Goal: Book appointment/travel/reservation

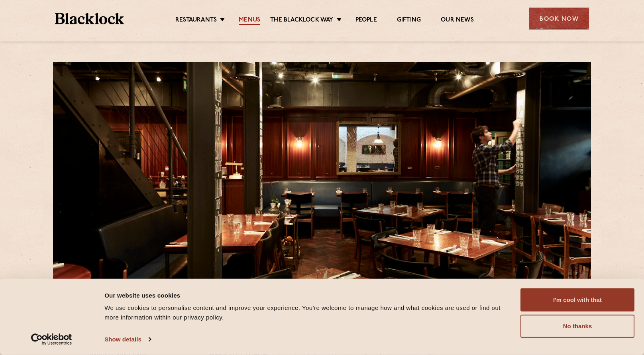
click at [251, 19] on link "Menus" at bounding box center [250, 20] width 22 height 9
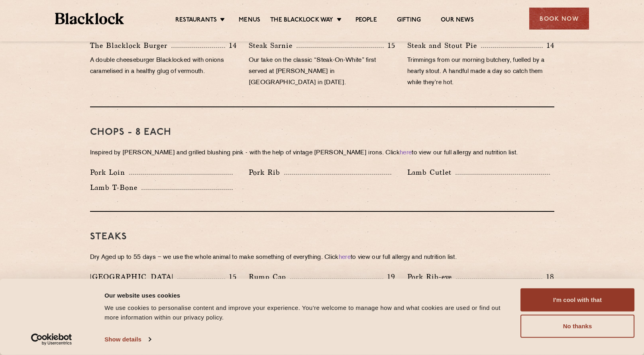
scroll to position [570, 0]
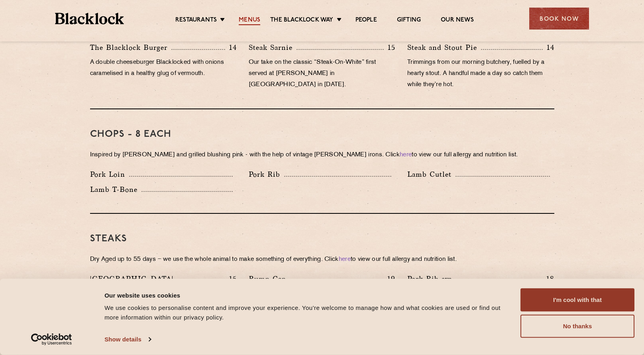
click at [254, 22] on link "Menus" at bounding box center [250, 20] width 22 height 9
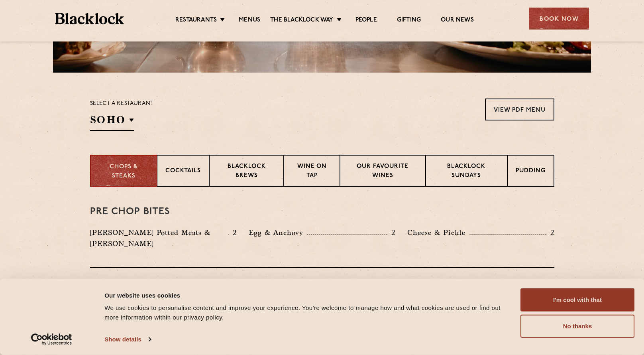
scroll to position [274, 0]
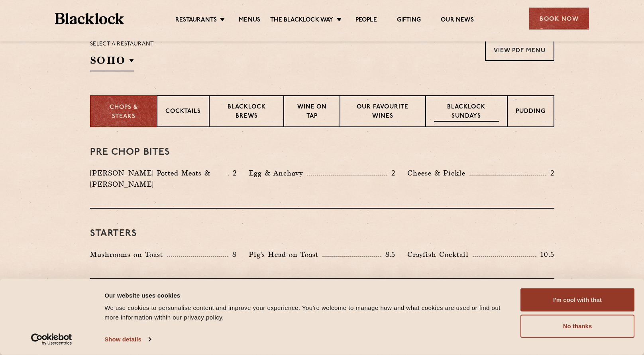
click at [458, 114] on p "Blacklock Sundays" at bounding box center [466, 112] width 65 height 19
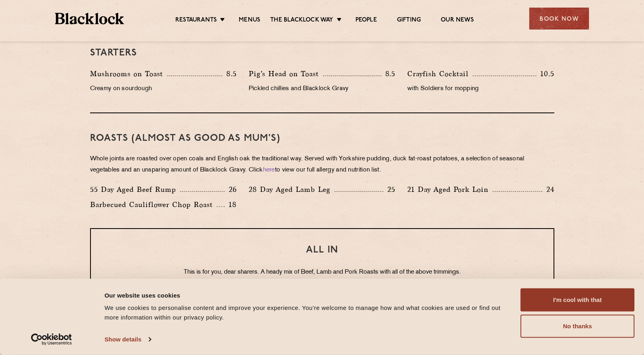
scroll to position [548, 0]
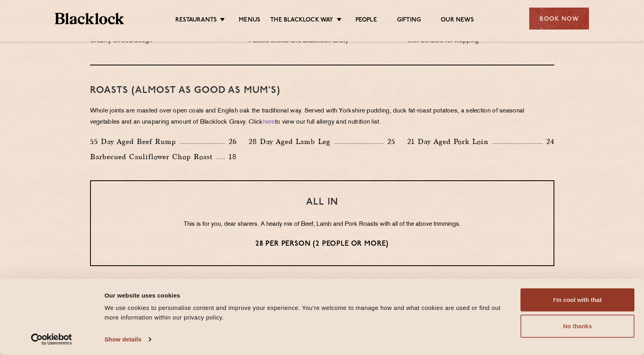
click at [585, 328] on button "No thanks" at bounding box center [578, 325] width 114 height 23
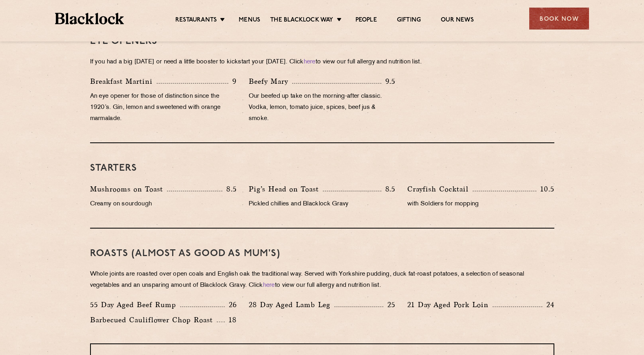
scroll to position [65, 0]
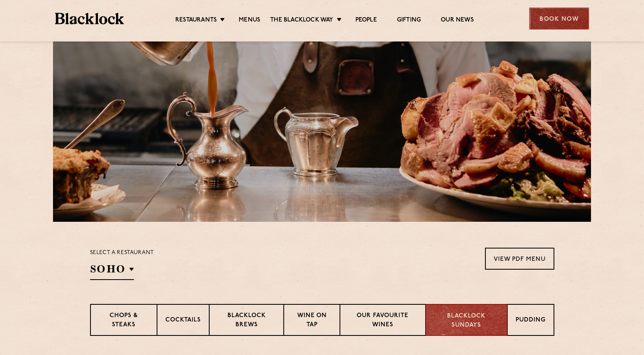
click at [565, 22] on div "Book Now" at bounding box center [559, 19] width 60 height 22
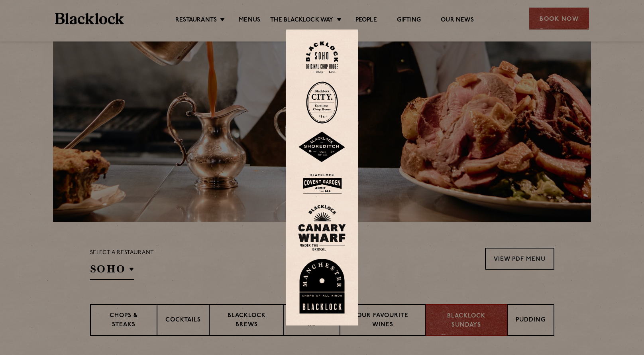
click at [320, 183] on img at bounding box center [322, 184] width 48 height 26
